Goal: Navigation & Orientation: Find specific page/section

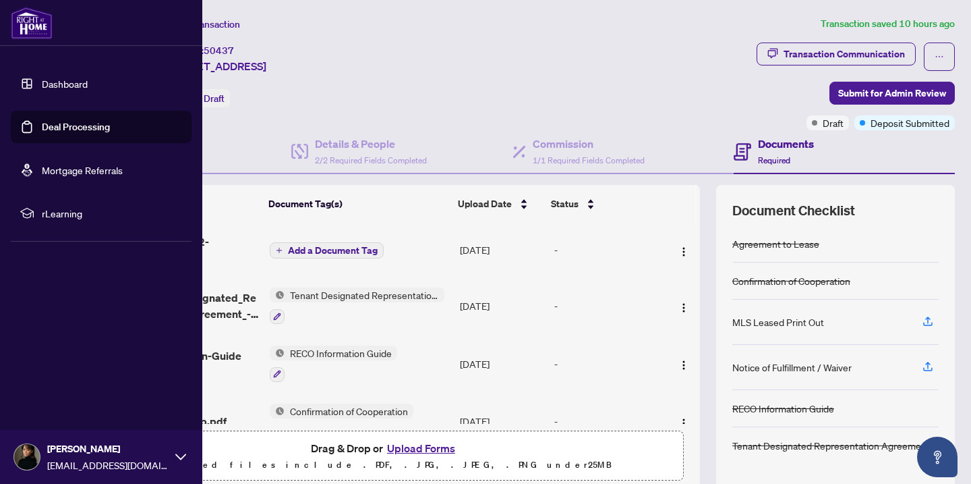
click at [57, 83] on link "Dashboard" at bounding box center [65, 84] width 46 height 12
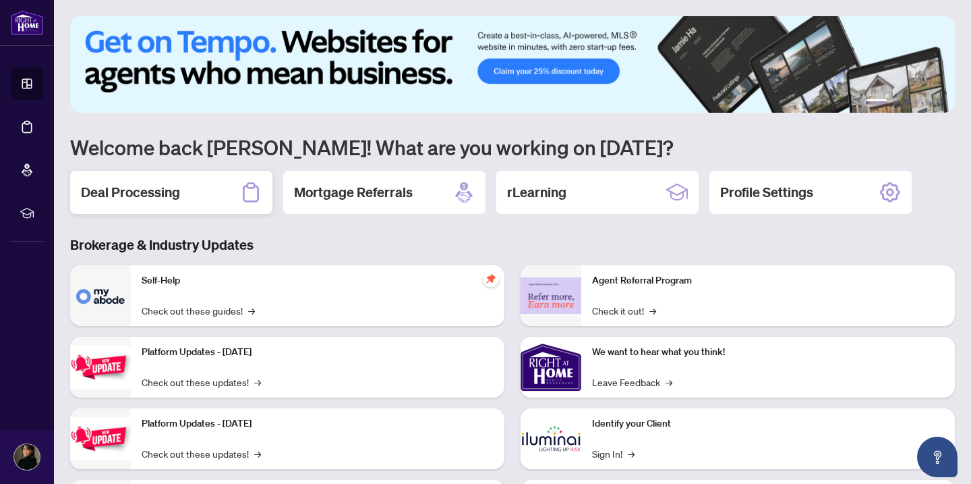
click at [217, 202] on div "Deal Processing" at bounding box center [171, 192] width 202 height 43
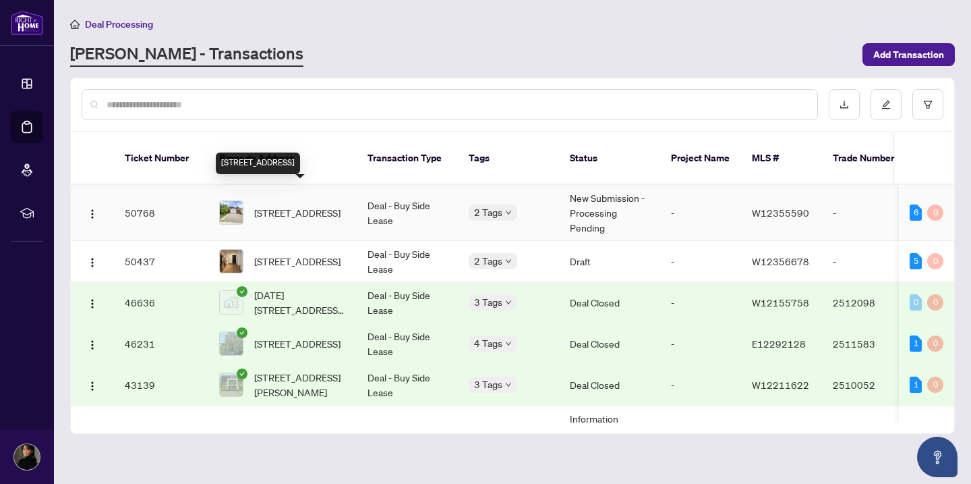
click at [341, 210] on span "[STREET_ADDRESS]" at bounding box center [297, 212] width 86 height 15
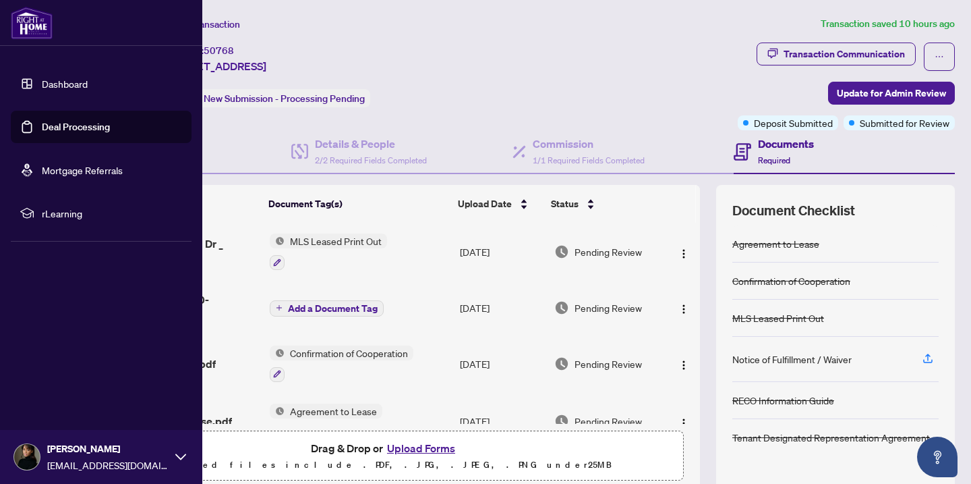
click at [51, 90] on link "Dashboard" at bounding box center [65, 84] width 46 height 12
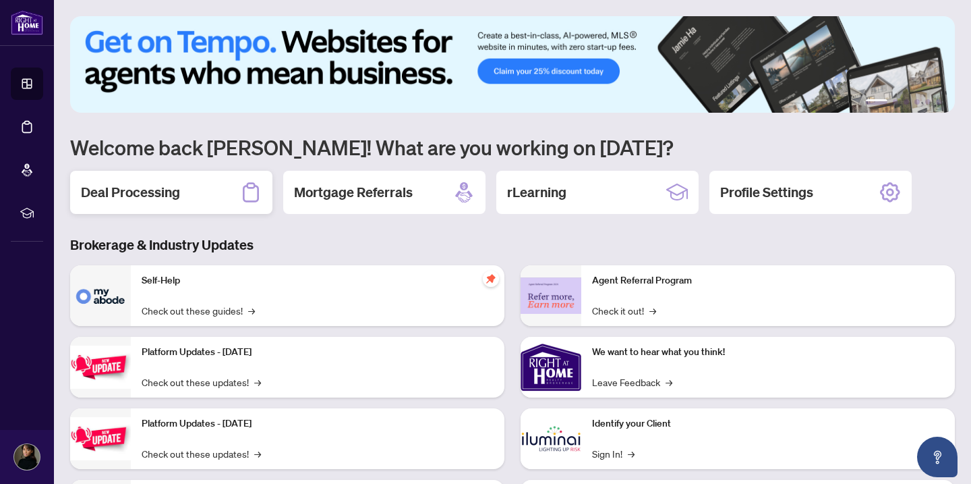
click at [221, 185] on div "Deal Processing" at bounding box center [171, 192] width 202 height 43
